Goal: Find specific page/section

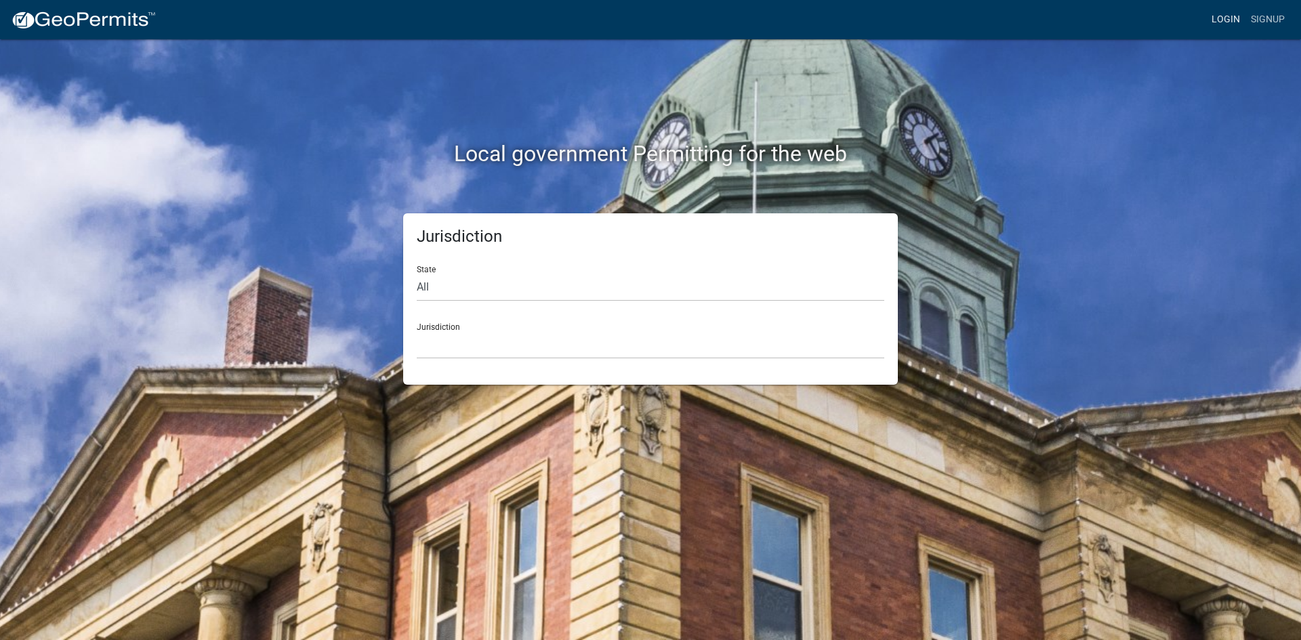
click at [1227, 22] on link "Login" at bounding box center [1225, 20] width 39 height 26
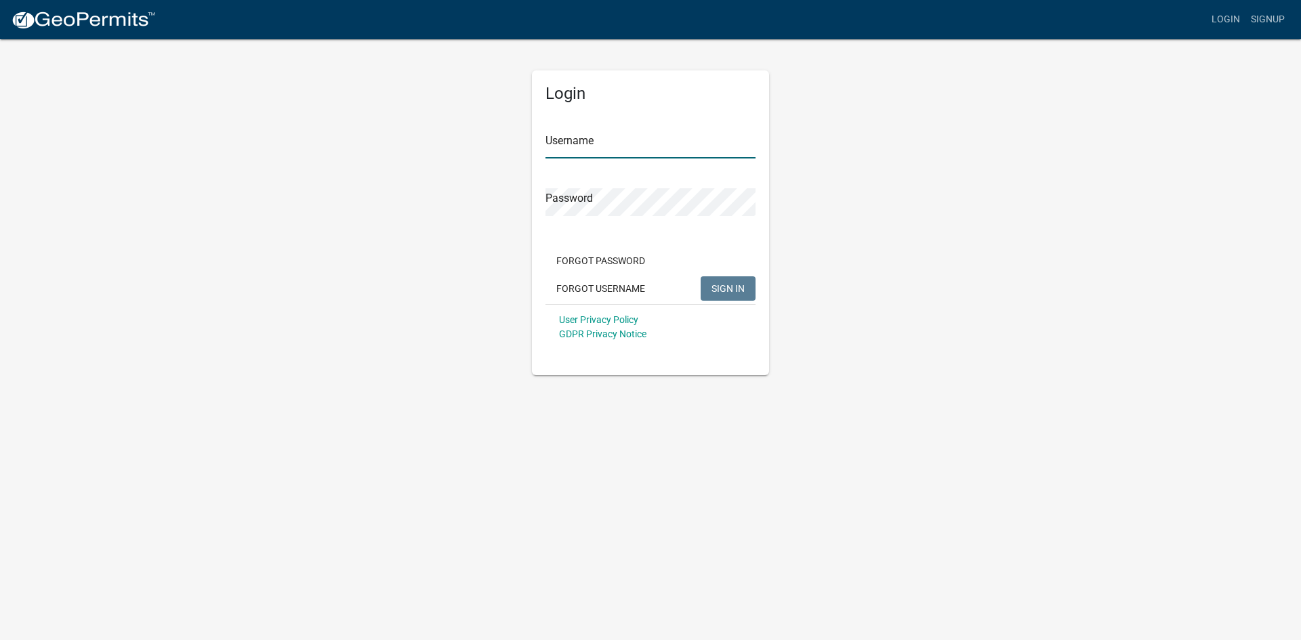
type input "Ckolb"
click at [728, 291] on span "SIGN IN" at bounding box center [727, 288] width 33 height 11
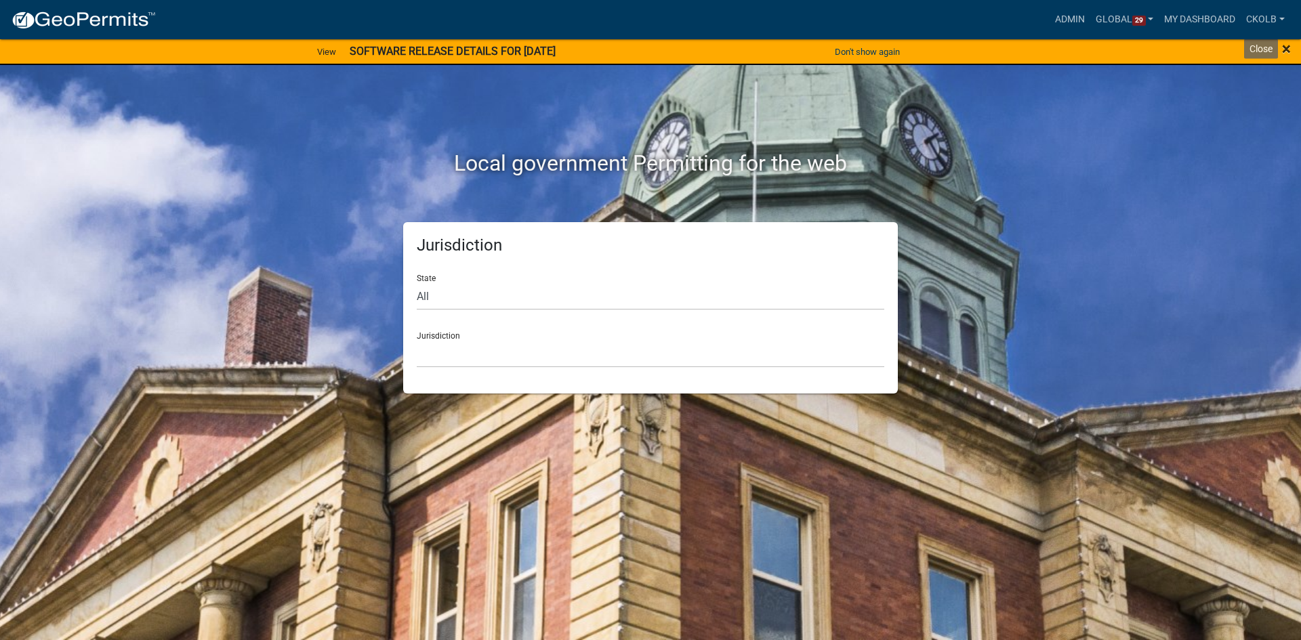
click at [1289, 50] on span "×" at bounding box center [1286, 48] width 9 height 19
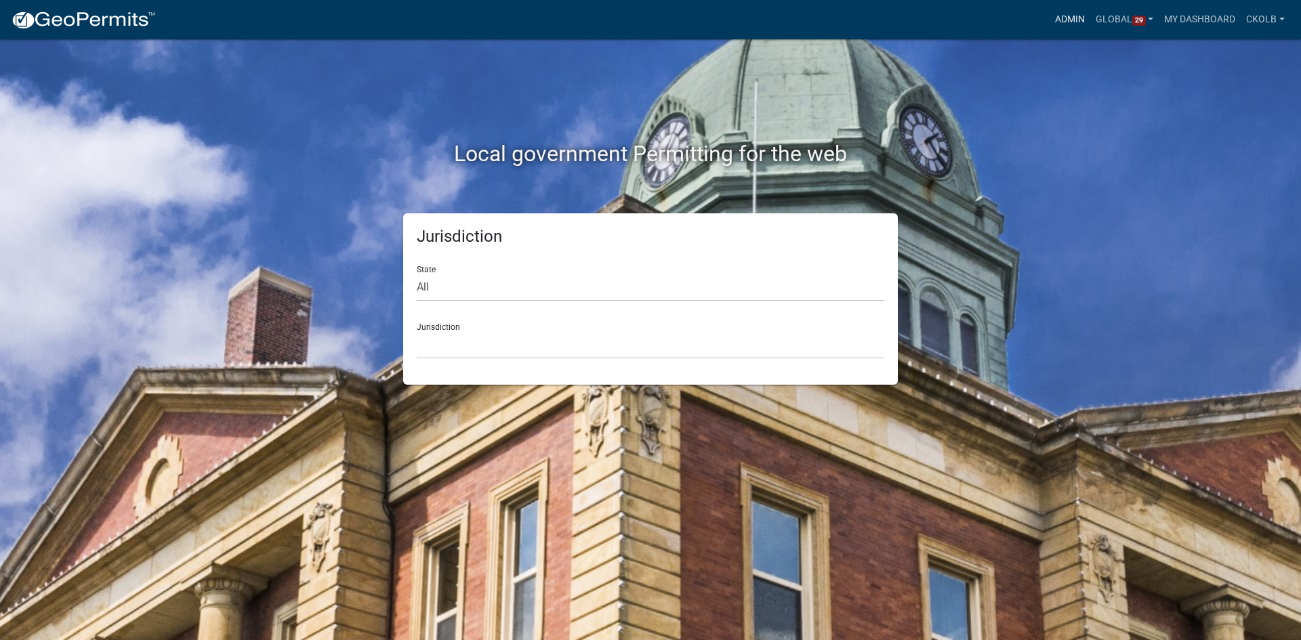
click at [1069, 26] on link "Admin" at bounding box center [1069, 20] width 41 height 26
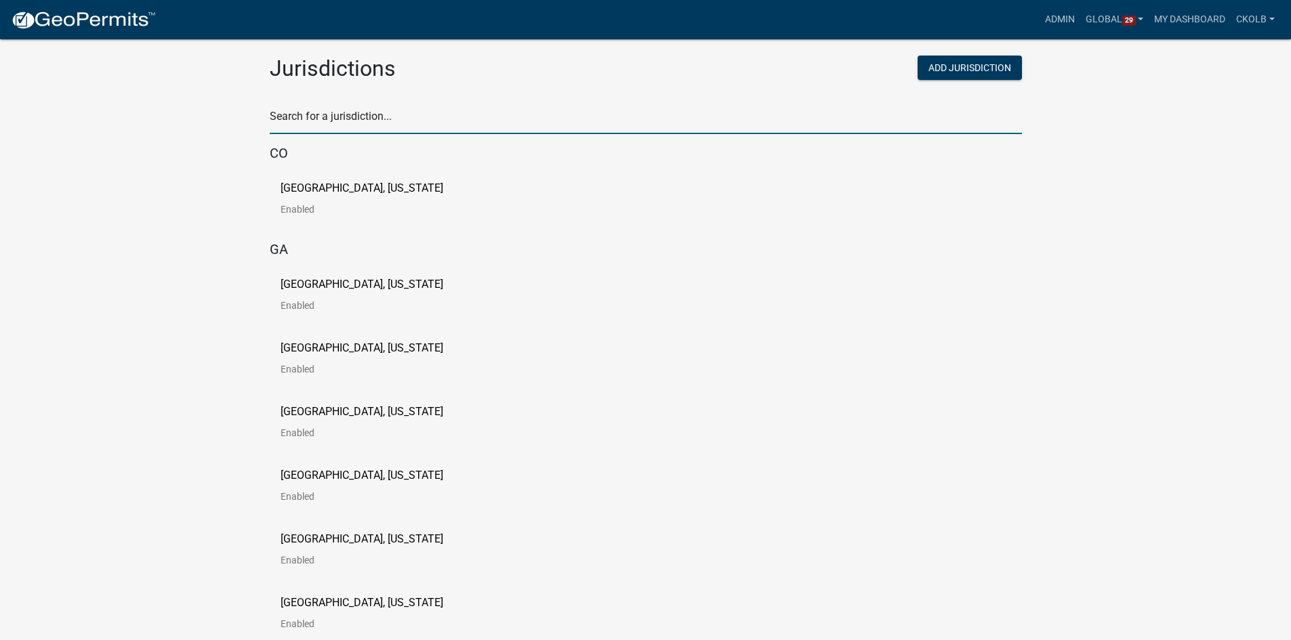
click at [386, 108] on input "text" at bounding box center [646, 120] width 752 height 28
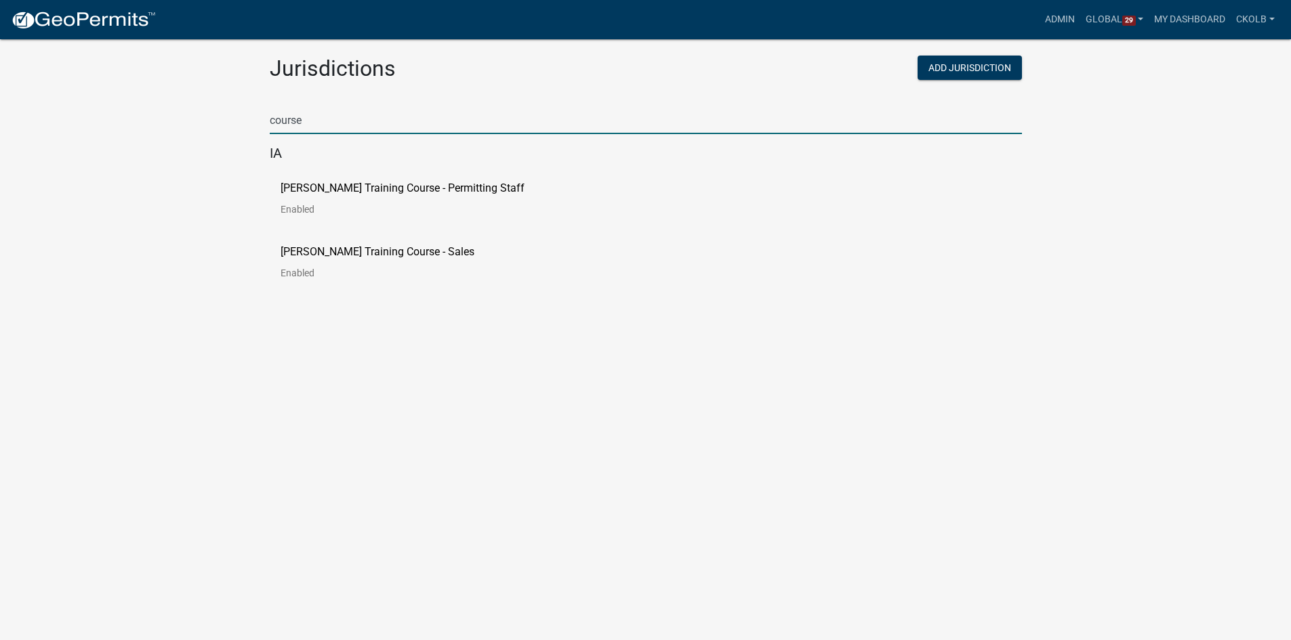
type input "course"
click at [366, 190] on p "[PERSON_NAME] Training Course - Permitting Staff" at bounding box center [402, 188] width 244 height 11
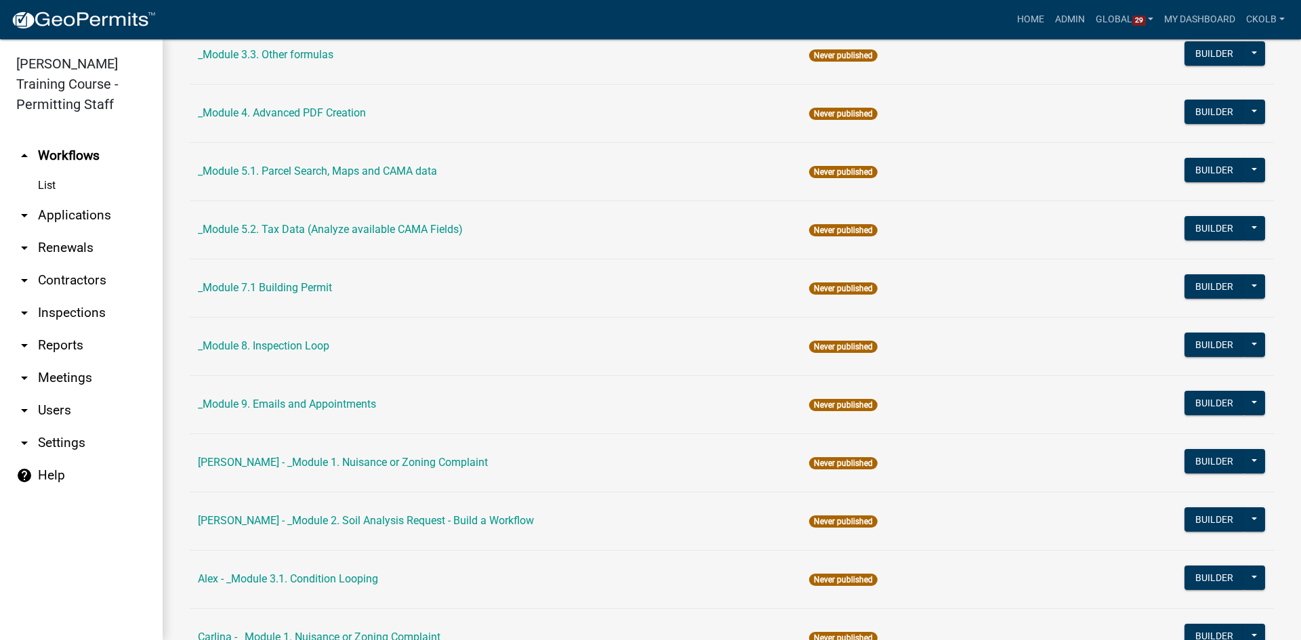
scroll to position [542, 0]
